Goal: Transaction & Acquisition: Book appointment/travel/reservation

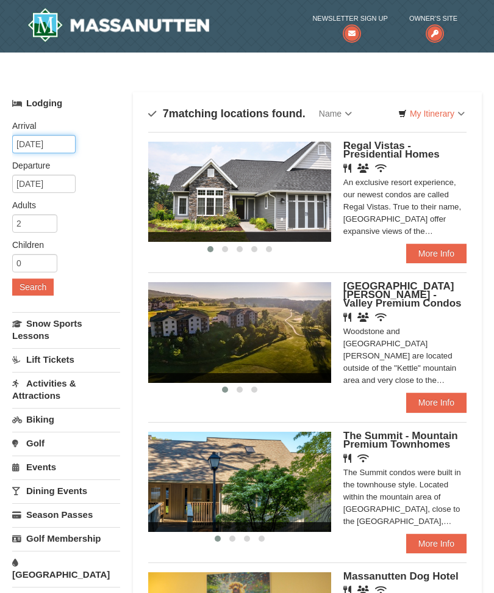
click at [68, 136] on input "[DATE]" at bounding box center [43, 144] width 63 height 18
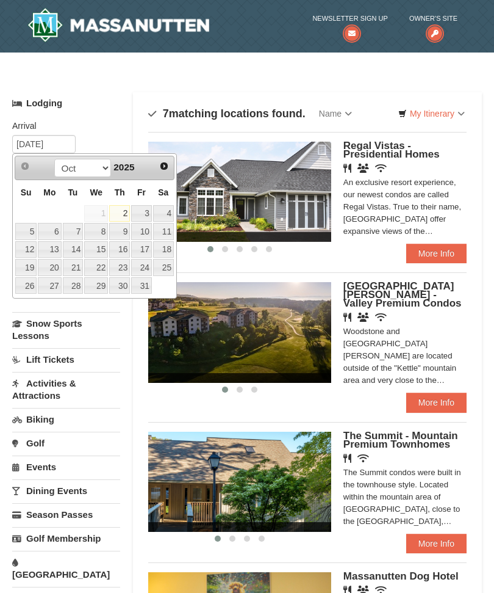
click at [172, 172] on link "Next" at bounding box center [164, 165] width 17 height 17
click at [170, 172] on link "Next" at bounding box center [164, 166] width 18 height 18
click at [179, 180] on img at bounding box center [239, 192] width 183 height 100
type input "[DATE]"
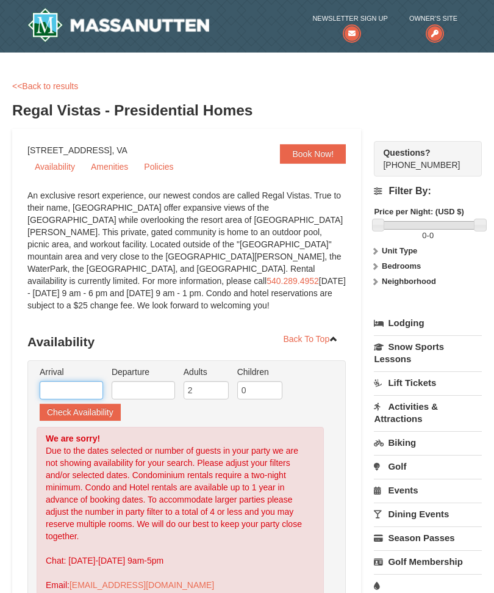
click at [93, 385] on input "text" at bounding box center [71, 390] width 63 height 18
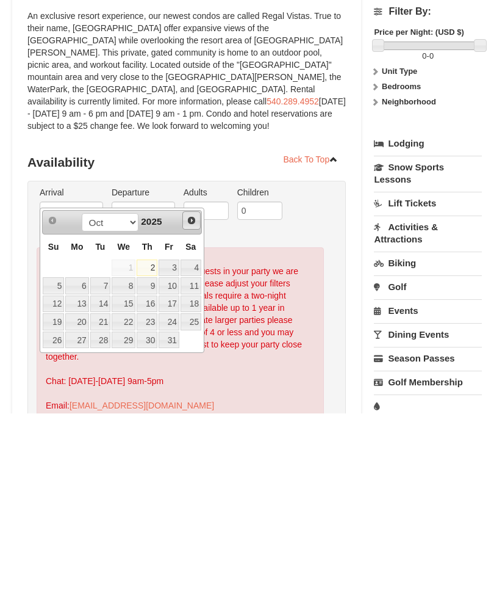
click at [191, 391] on link "Next" at bounding box center [191, 400] width 18 height 18
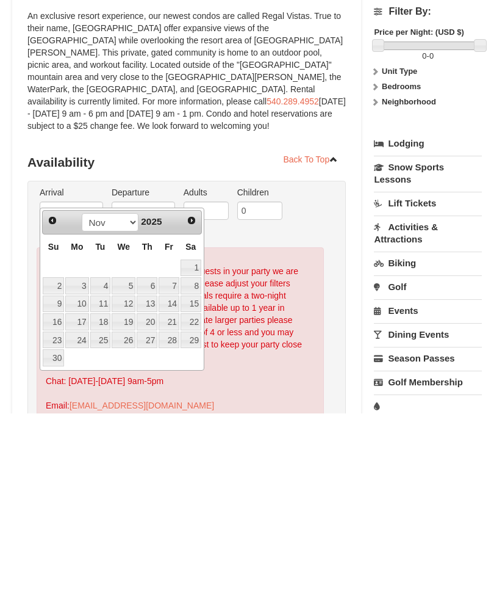
click at [198, 391] on link "Next" at bounding box center [191, 399] width 17 height 17
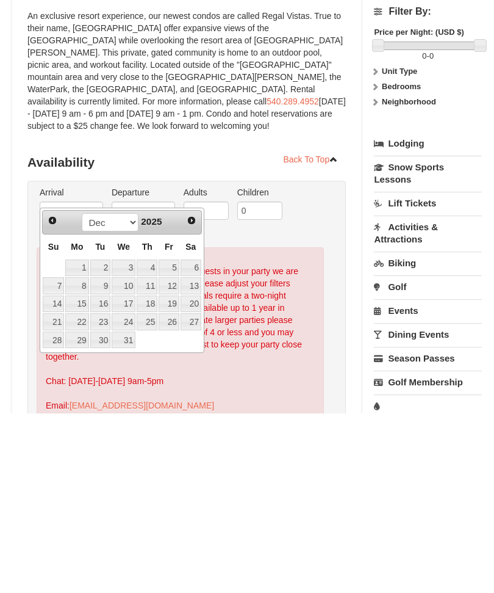
click at [198, 391] on link "Next" at bounding box center [191, 399] width 17 height 17
click at [179, 475] on link "16" at bounding box center [169, 483] width 21 height 17
type input "01/16/2026"
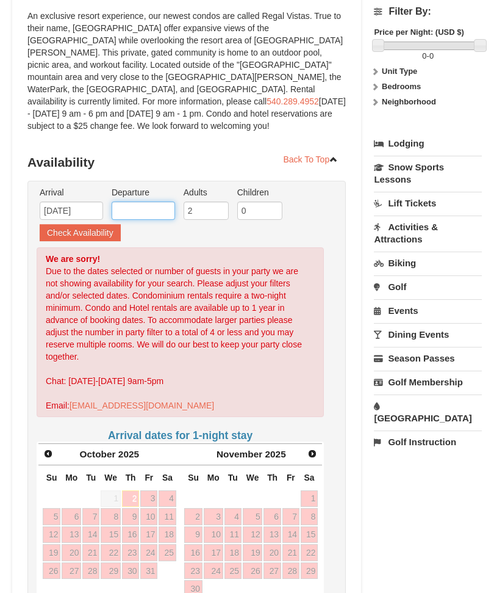
click at [165, 201] on input "text" at bounding box center [143, 210] width 63 height 18
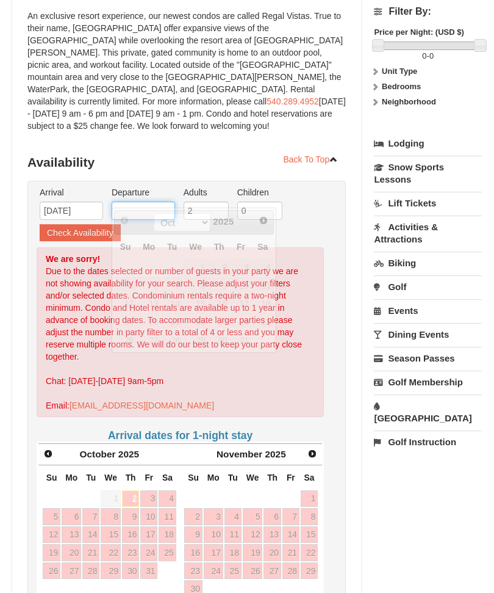
scroll to position [179, 0]
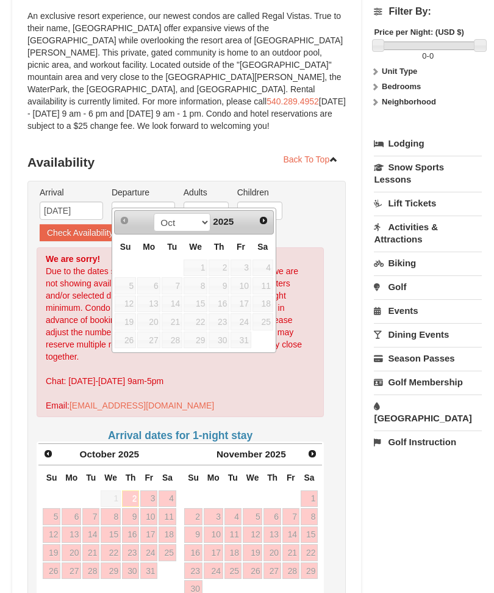
click at [271, 228] on link "Next" at bounding box center [263, 220] width 17 height 17
click at [266, 221] on span "Next" at bounding box center [264, 221] width 10 height 10
click at [267, 224] on span "Next" at bounding box center [264, 221] width 10 height 10
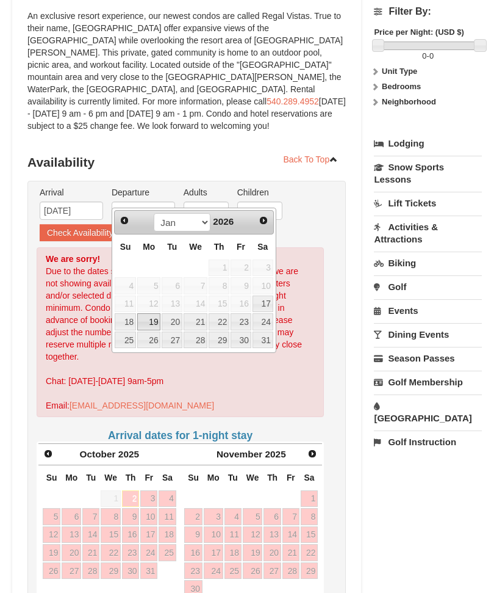
click at [160, 319] on link "19" at bounding box center [148, 322] width 23 height 17
type input "01/19/2026"
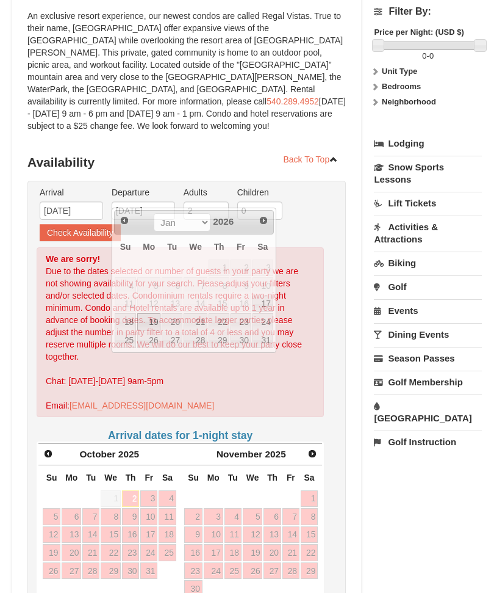
scroll to position [179, 0]
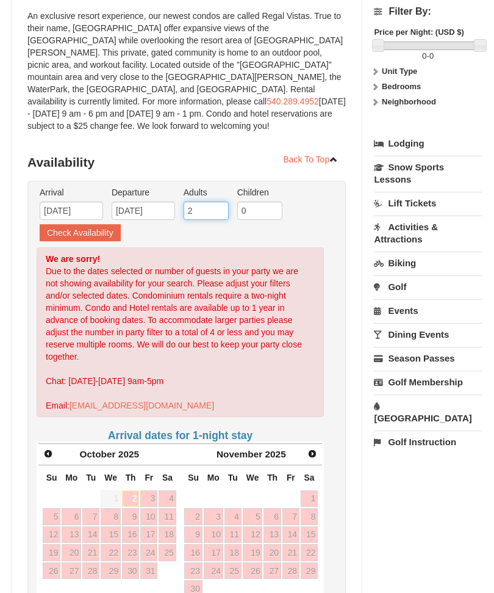
click at [220, 205] on input "2" at bounding box center [206, 210] width 45 height 18
type input "3"
click at [336, 364] on div "Arrival Please format dates MM/DD/YYYY Please format dates MM/DD/YYYY 01/16/202…" at bounding box center [186, 408] width 319 height 454
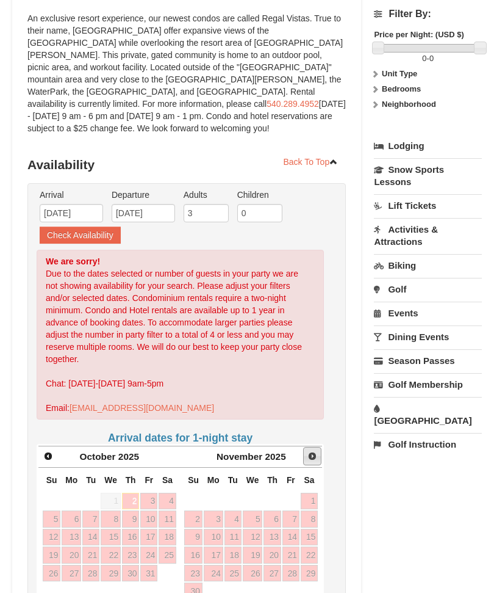
click at [319, 447] on link "Next" at bounding box center [312, 456] width 18 height 18
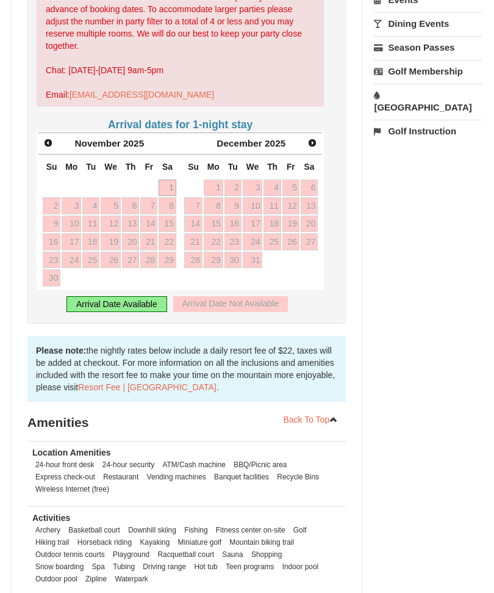
scroll to position [490, 0]
click at [320, 134] on link "Next" at bounding box center [312, 142] width 17 height 17
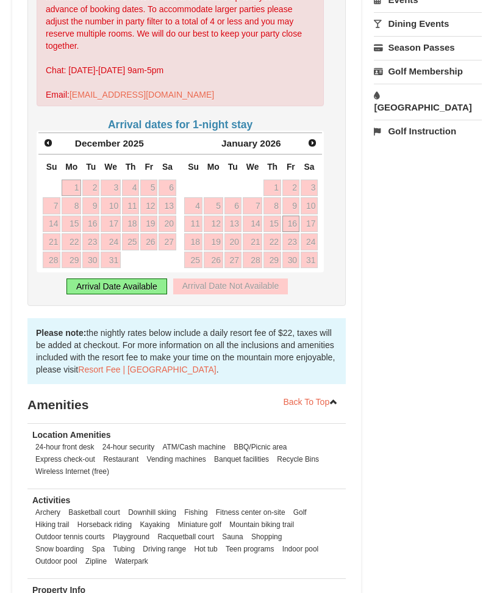
click at [291, 215] on link "16" at bounding box center [291, 223] width 17 height 17
click at [215, 233] on link "19" at bounding box center [214, 241] width 20 height 17
type input "01/19/2026"
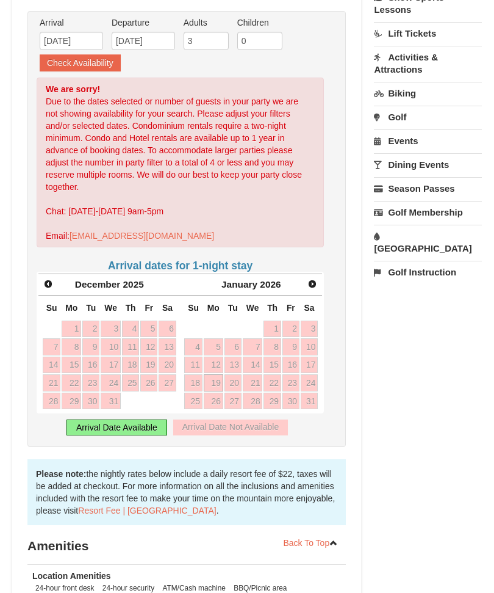
scroll to position [349, 0]
click at [95, 420] on div "Arrival Date Available" at bounding box center [117, 428] width 101 height 16
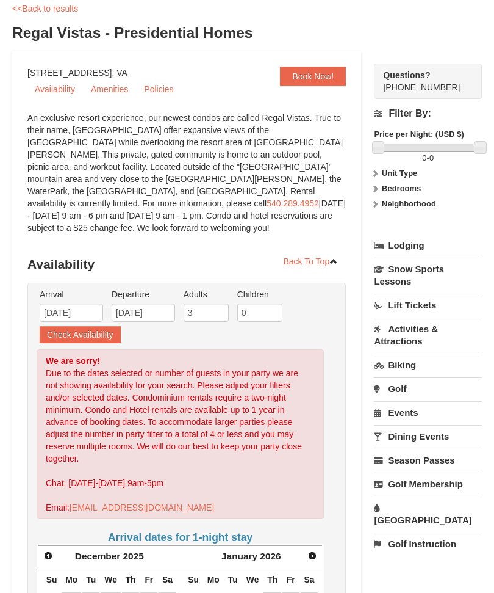
scroll to position [0, 0]
